Goal: Task Accomplishment & Management: Manage account settings

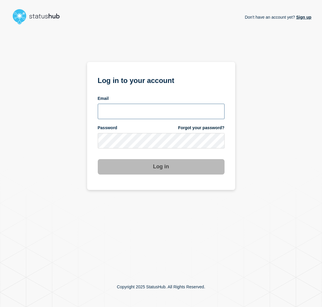
type input "[PERSON_NAME][EMAIL_ADDRESS][PERSON_NAME][DOMAIN_NAME]"
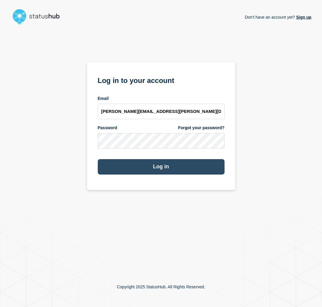
click at [206, 165] on button "Log in" at bounding box center [161, 166] width 127 height 15
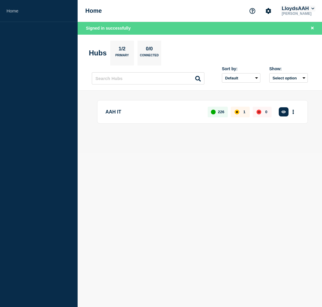
click at [311, 10] on button "LloydsAAH" at bounding box center [298, 9] width 35 height 6
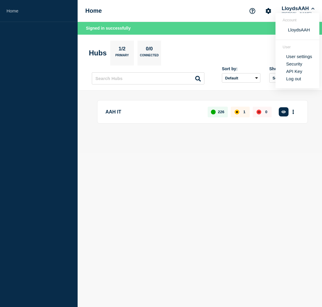
click at [305, 50] on div "Account LloydsAAH User User settings Security API Key Log out" at bounding box center [298, 50] width 44 height 75
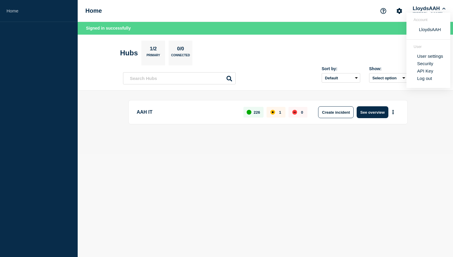
click at [257, 238] on body "Home Home LloydsAAH [PERSON_NAME] Account LloydsAAH User User settings Security…" at bounding box center [226, 128] width 453 height 257
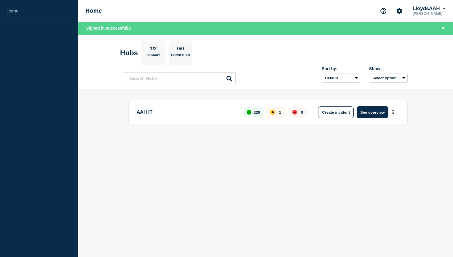
click at [249, 174] on body "Home Home LloydsAAH [PERSON_NAME] Signed in successfully Hubs 1/2 Primary 0/0 C…" at bounding box center [226, 128] width 453 height 257
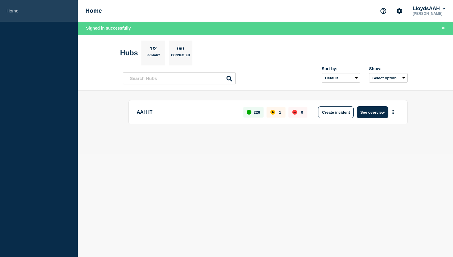
click at [24, 13] on link "Home" at bounding box center [39, 11] width 78 height 22
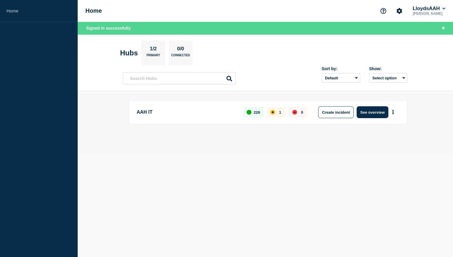
click at [322, 9] on icon at bounding box center [443, 9] width 3 height 4
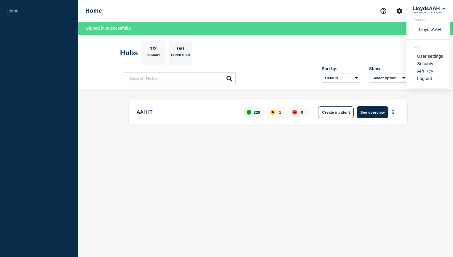
click at [261, 46] on section "Hubs 1/2 Primary 0/0 Connected" at bounding box center [265, 53] width 291 height 25
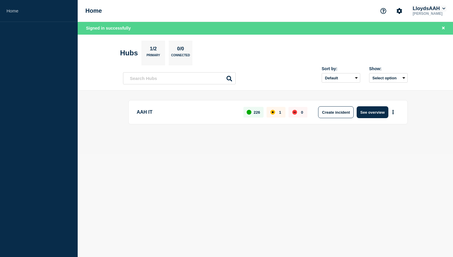
click at [322, 9] on button "LloydsAAH" at bounding box center [429, 9] width 35 height 6
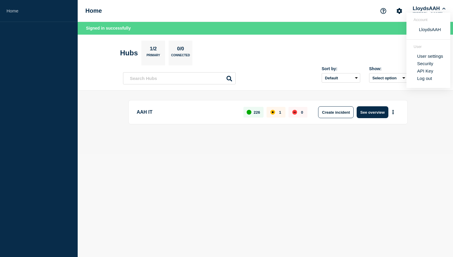
click at [322, 55] on link "User settings" at bounding box center [430, 56] width 26 height 5
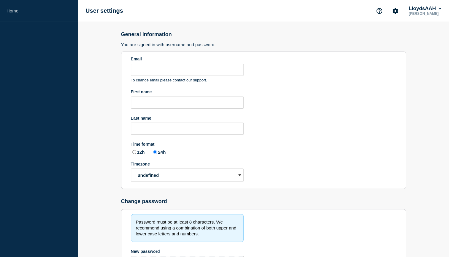
type input "[PERSON_NAME][EMAIL_ADDRESS][PERSON_NAME][DOMAIN_NAME]"
type input "[PERSON_NAME]"
radio input "true"
select select "hub"
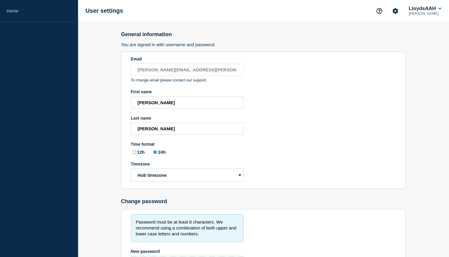
click at [322, 106] on section "Email [PERSON_NAME][EMAIL_ADDRESS][PERSON_NAME][DOMAIN_NAME] To change email pl…" at bounding box center [263, 121] width 285 height 138
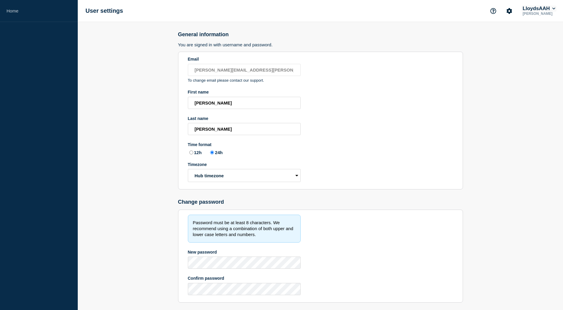
click at [322, 11] on button "LloydsAAH" at bounding box center [538, 9] width 35 height 6
type input "[PERSON_NAME][EMAIL_ADDRESS][PERSON_NAME][DOMAIN_NAME]"
type input "Danielle"
type input "Smith"
radio input "true"
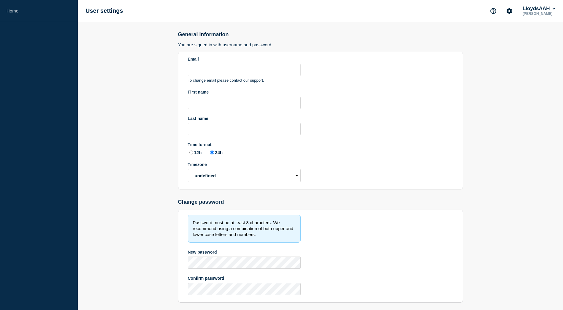
select select "hub"
click at [531, 10] on button "LloydsAAH" at bounding box center [538, 9] width 35 height 6
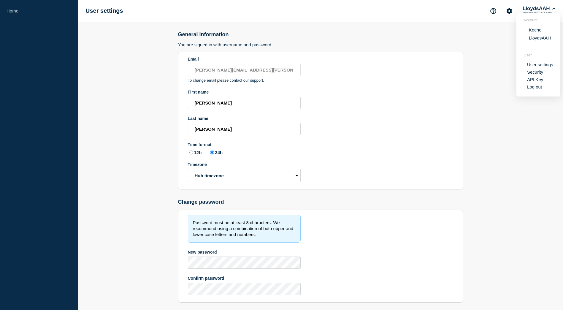
click at [538, 32] on button "Kocho" at bounding box center [535, 30] width 16 height 6
